Goal: Navigation & Orientation: Find specific page/section

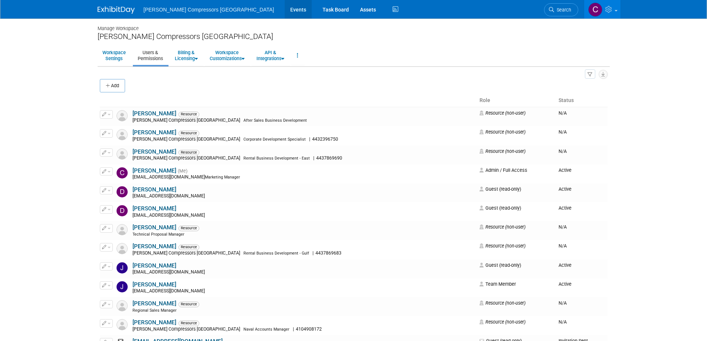
click at [285, 10] on link "Events" at bounding box center [298, 9] width 27 height 19
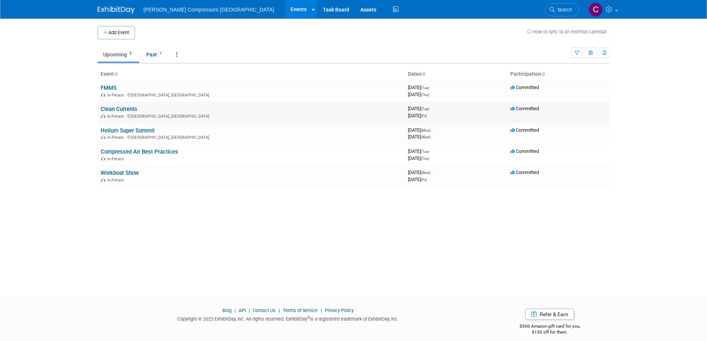
click at [122, 109] on link "Clean Currents" at bounding box center [119, 109] width 37 height 7
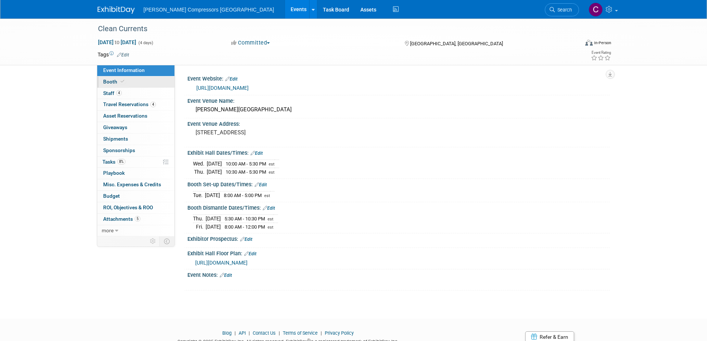
click at [106, 81] on span "Booth" at bounding box center [114, 82] width 23 height 6
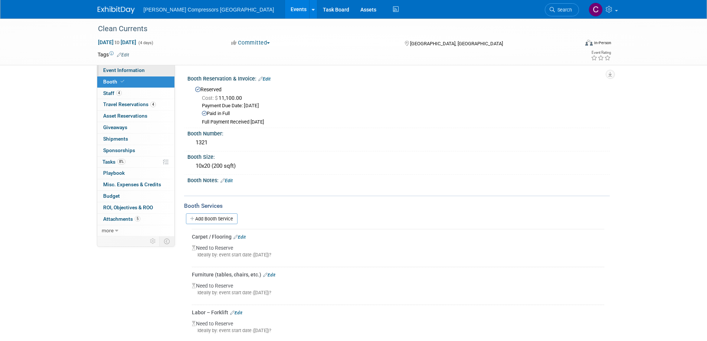
click at [135, 70] on span "Event Information" at bounding box center [124, 70] width 42 height 6
